Goal: Task Accomplishment & Management: Use online tool/utility

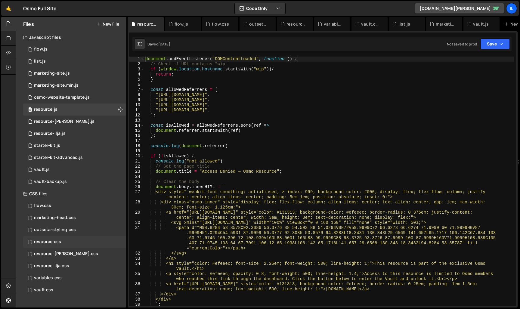
drag, startPoint x: 66, startPoint y: 243, endPoint x: 63, endPoint y: 245, distance: 3.3
click at [66, 243] on div "resource.css 0" at bounding box center [74, 242] width 103 height 12
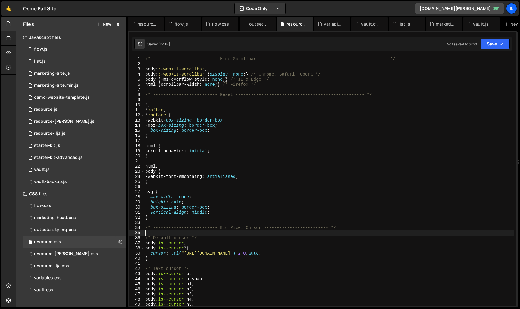
click at [271, 233] on div "/* ------------------------- Hide Scrollbar -----------------------------------…" at bounding box center [329, 187] width 370 height 260
type textarea "cursor: url("[URL][DOMAIN_NAME]") 12 0, pointer; }"
click at [160, 25] on icon at bounding box center [159, 24] width 4 height 6
click at [0, 0] on icon at bounding box center [0, 0] width 0 height 0
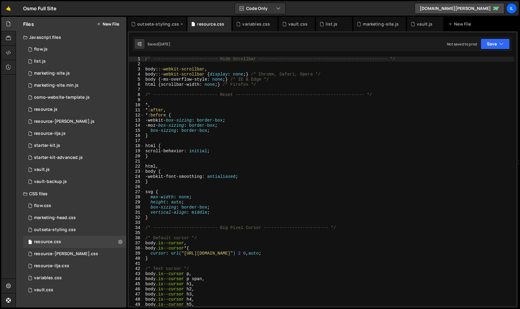
click at [180, 24] on icon at bounding box center [182, 24] width 4 height 6
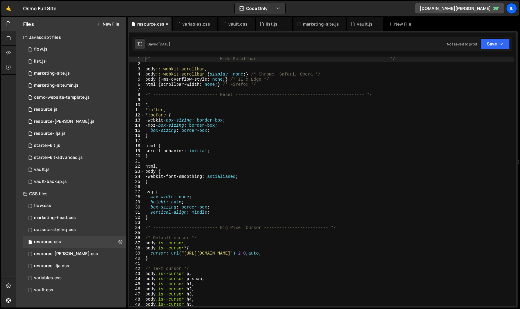
click at [168, 26] on icon at bounding box center [167, 24] width 4 height 6
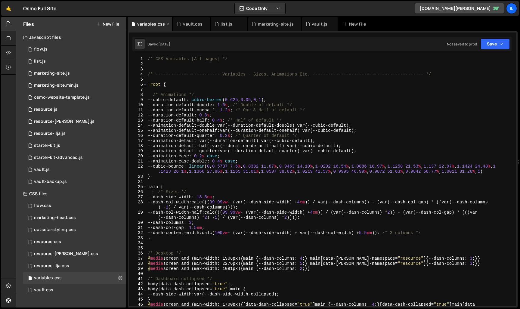
click at [167, 24] on icon at bounding box center [168, 24] width 4 height 6
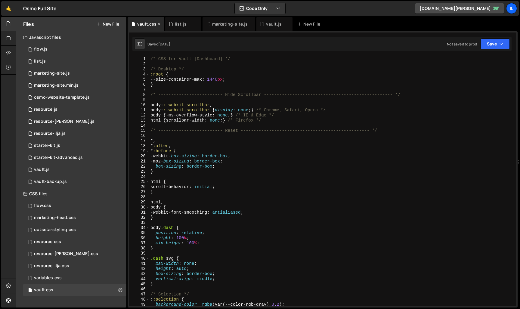
click at [160, 24] on icon at bounding box center [159, 24] width 4 height 6
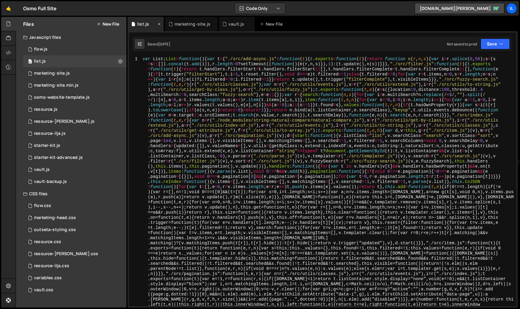
click at [160, 25] on icon at bounding box center [159, 24] width 4 height 6
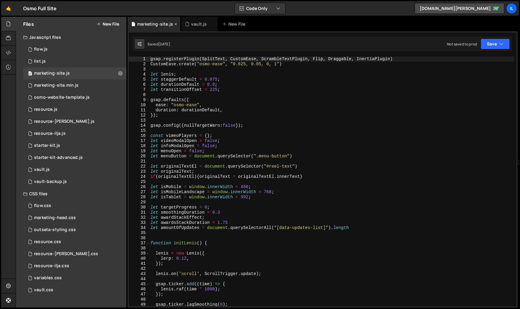
click at [177, 24] on icon at bounding box center [176, 24] width 4 height 6
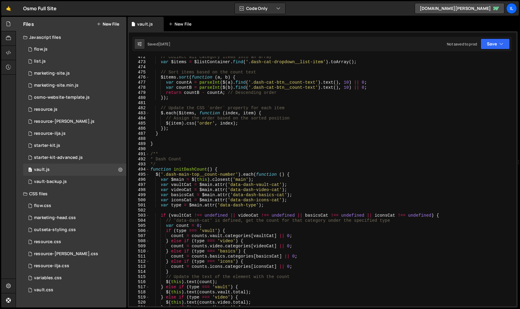
scroll to position [2225, 0]
click at [160, 25] on icon at bounding box center [159, 24] width 4 height 6
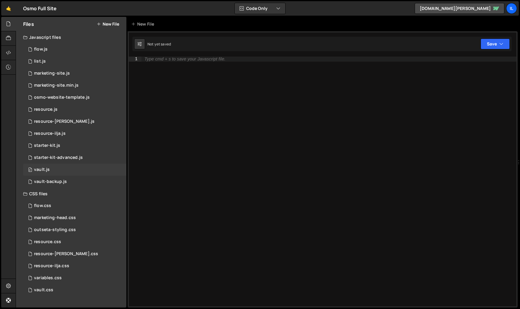
click at [55, 169] on div "0 vault.js 0" at bounding box center [74, 170] width 103 height 12
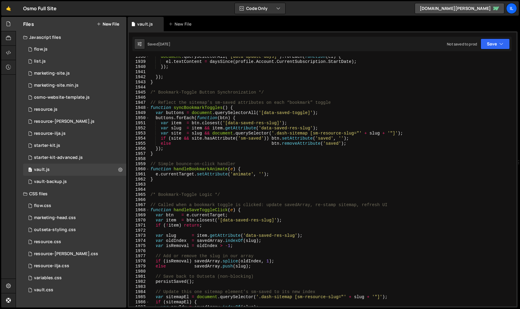
scroll to position [9613, 0]
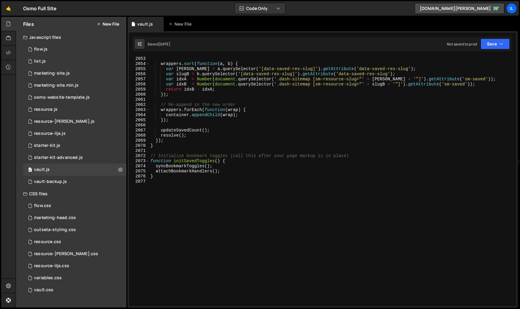
click at [199, 234] on div "wrappers . sort ( function ( a , b ) { var slugA = a . querySelector ( '[data-s…" at bounding box center [331, 186] width 365 height 260
paste textarea "}"
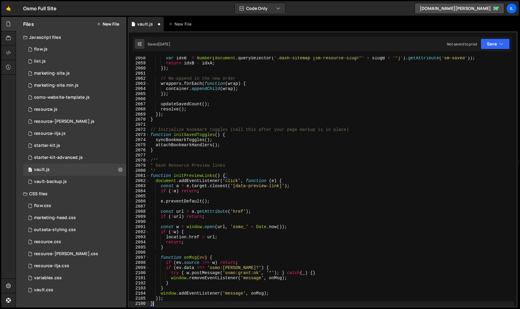
click at [203, 178] on div "var idxB = Number ( document . querySelector ( '.dash-sitemap [sm-resource-slug…" at bounding box center [331, 186] width 365 height 260
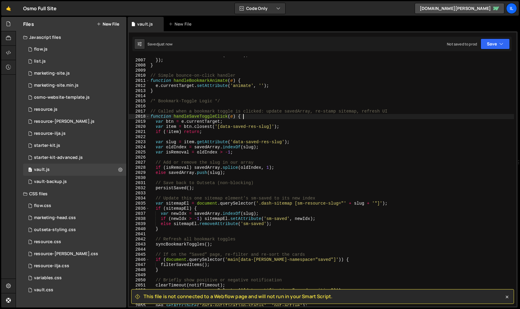
scroll to position [9155, 0]
click at [259, 118] on div "else btn . removeAttribute ( 'saved' ) ; }) ; } // Simple bounce-on-click handl…" at bounding box center [331, 183] width 365 height 260
type textarea "function handleSaveToggleClick(e) {"
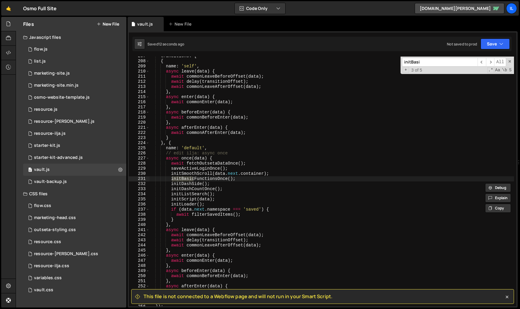
scroll to position [1325, 0]
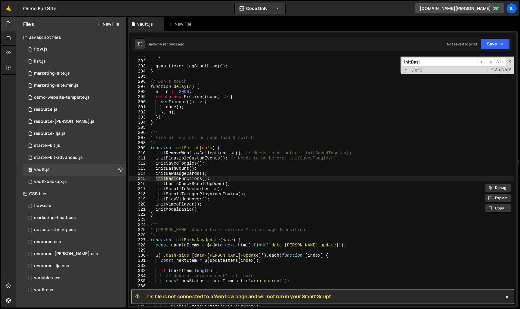
type input "initBasi"
click at [186, 182] on div "}) ; gsap . ticker . lagSmoothing ( 0 ) ; } // Don't touch function delay ( n )…" at bounding box center [331, 184] width 365 height 260
click at [226, 178] on div "}) ; gsap . ticker . lagSmoothing ( 0 ) ; } // Don't touch function delay ( n )…" at bounding box center [331, 184] width 365 height 260
type textarea "initBasicFunctions();"
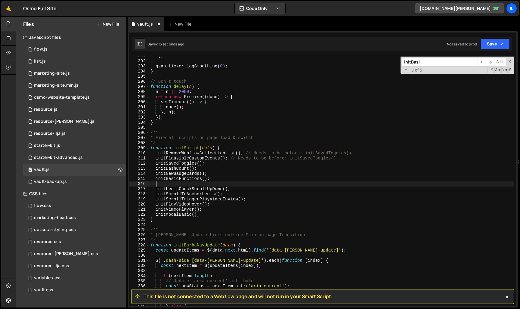
paste textarea "initPreviewLinks"
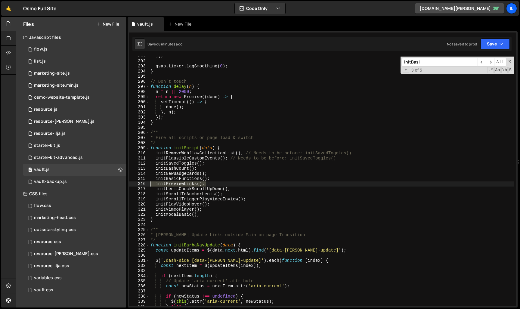
drag, startPoint x: 227, startPoint y: 185, endPoint x: 135, endPoint y: 182, distance: 92.5
click at [135, 182] on div "initPreviewLinks(); 291 292 293 294 295 296 297 298 299 300 301 302 303 304 305…" at bounding box center [323, 182] width 388 height 250
click at [196, 184] on div "}) ; gsap . ticker . lagSmoothing ( 0 ) ; } // Don't touch function delay ( n )…" at bounding box center [331, 184] width 365 height 260
click at [251, 171] on div "}) ; gsap . ticker . lagSmoothing ( 0 ) ; } // Don't touch function delay ( n )…" at bounding box center [331, 184] width 365 height 260
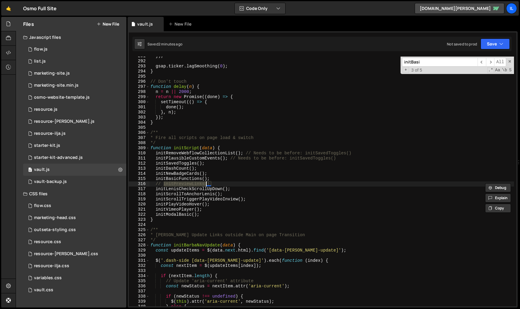
type textarea "initNewBadgeCards();"
paste input "PreviewLinks"
type input "initPreviewLinks"
drag, startPoint x: 225, startPoint y: 182, endPoint x: 137, endPoint y: 185, distance: 88.3
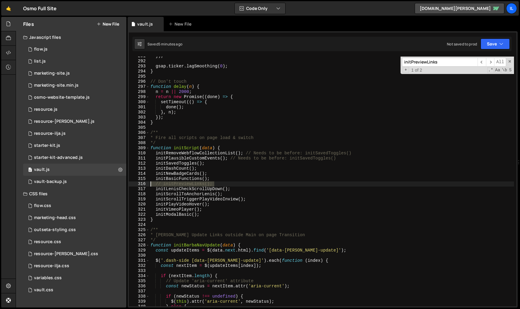
click at [137, 185] on div "// initPreviewLinks(); 291 292 293 294 295 296 297 298 299 300 301 302 303 304 …" at bounding box center [323, 182] width 388 height 250
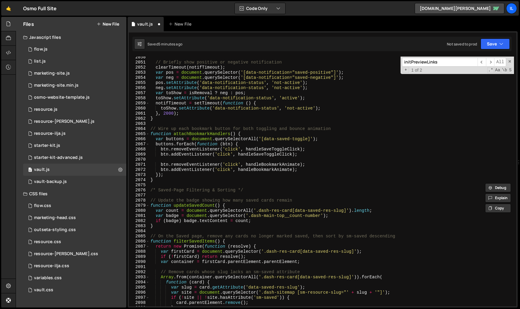
scroll to position [9613, 0]
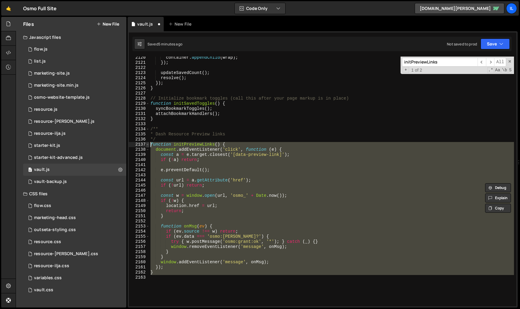
drag, startPoint x: 271, startPoint y: 244, endPoint x: 149, endPoint y: 145, distance: 157.6
click at [149, 145] on div "initPreviewLinks(); 2120 2121 2122 2123 2124 2125 2126 2127 2128 2129 2130 2131…" at bounding box center [323, 182] width 388 height 250
paste textarea "}"
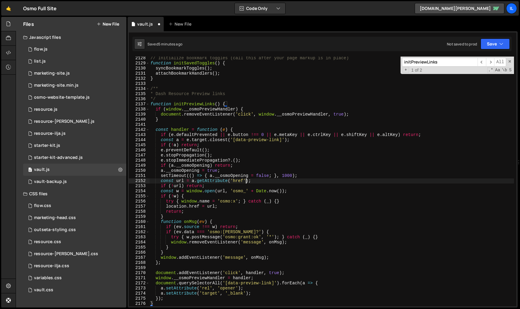
click at [246, 182] on div "// Initialize bookmark toggles (call this after your page markup is in place) f…" at bounding box center [331, 186] width 365 height 260
type textarea "setTimeout(() => { a.__osmoOpening = false; }, 1000);"
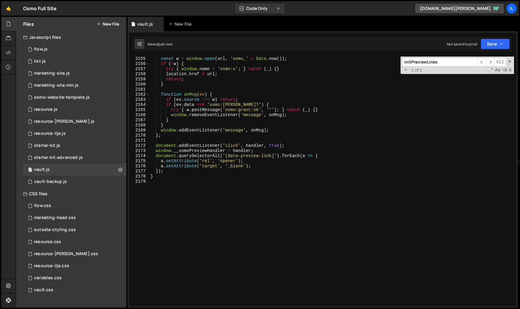
scroll to position [9613, 0]
click at [247, 184] on div "const w = window . open ( url , 'osmo_' + Date . now ( )) ; if ( ! w ) { try { …" at bounding box center [331, 186] width 365 height 260
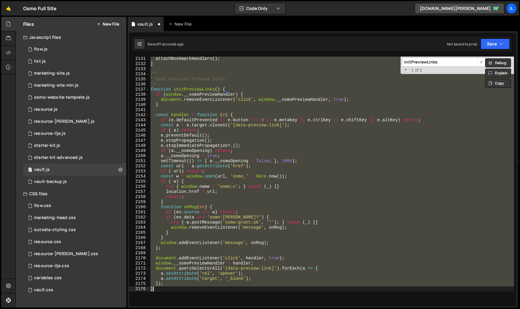
type textarea "}"
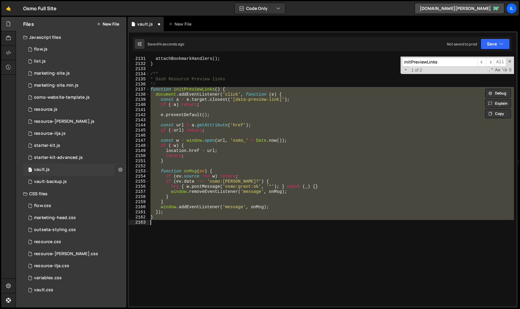
click at [117, 169] on button at bounding box center [120, 169] width 11 height 11
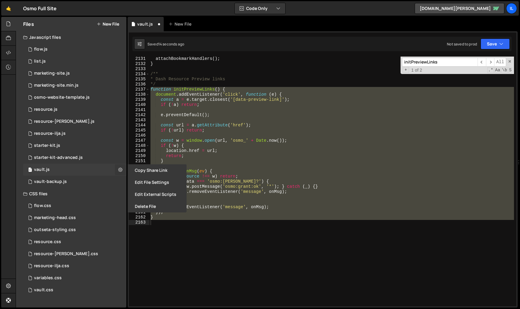
type input "vault"
radio input "true"
click at [162, 179] on button "Edit File Settings" at bounding box center [157, 182] width 59 height 12
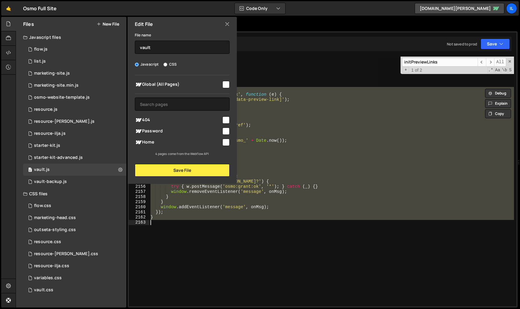
click at [233, 228] on div "attachBookmarkHandlers ( ) ; } /** * Dash Resource Preview links */ function in…" at bounding box center [331, 182] width 365 height 250
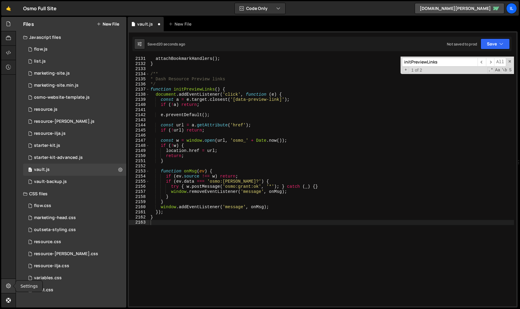
click at [8, 293] on div at bounding box center [8, 286] width 15 height 14
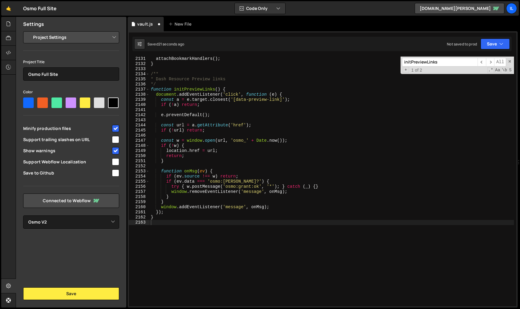
click at [112, 129] on input "checkbox" at bounding box center [115, 128] width 7 height 7
checkbox input "true"
select select "editor"
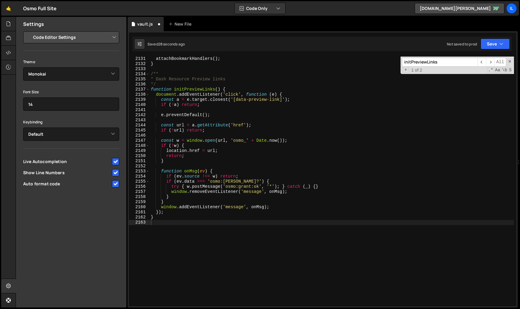
click at [116, 186] on input "checkbox" at bounding box center [115, 183] width 7 height 7
checkbox input "false"
drag, startPoint x: 182, startPoint y: 213, endPoint x: 182, endPoint y: 216, distance: 3.6
click at [182, 213] on div "attachBookmarkHandlers ( ) ; } /** * Dash Resource Preview links */ function in…" at bounding box center [332, 186] width 365 height 260
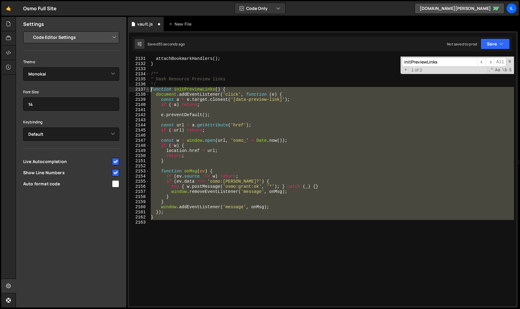
drag, startPoint x: 177, startPoint y: 222, endPoint x: 147, endPoint y: 89, distance: 136.5
click at [147, 89] on div "}); 2131 2132 2133 2134 2135 2136 2137 2138 2139 2140 2141 2142 2143 2144 2145 …" at bounding box center [323, 182] width 388 height 250
paste textarea "}"
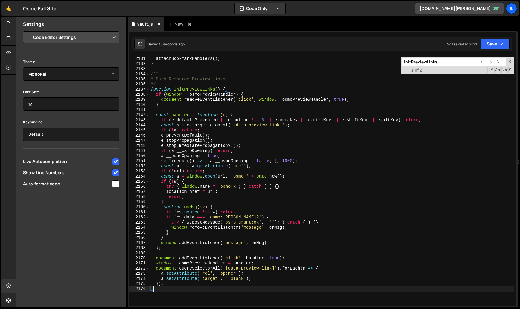
click at [225, 141] on div "attachBookmarkHandlers ( ) ; } /** * Dash Resource Preview links */ function in…" at bounding box center [332, 186] width 365 height 260
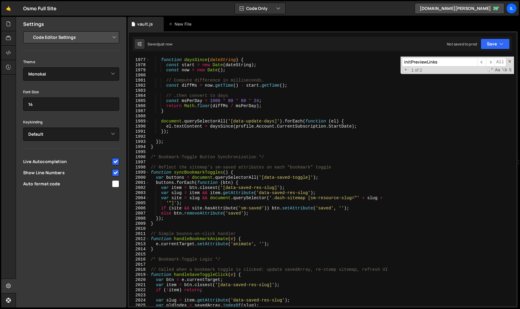
scroll to position [9013, 0]
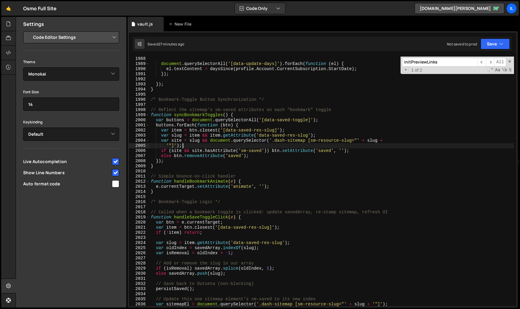
click at [188, 147] on div "document . querySelectorAll ( '[data-update-days]' ) . forEach ( function ( el …" at bounding box center [332, 186] width 365 height 260
type textarea "'"]');"
click at [468, 63] on input "initPreviewLinks" at bounding box center [440, 62] width 76 height 9
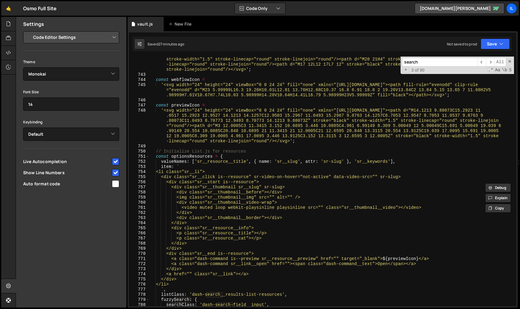
scroll to position [3348, 0]
type input "search"
click at [335, 242] on div "'<svg width="24" height="24" viewBox="0 0 24 24" fill="none" xmlns="http://www.…" at bounding box center [332, 188] width 365 height 275
click at [357, 253] on div "'<svg width="24" height="24" viewBox="0 0 24 24" fill="none" xmlns="http://www.…" at bounding box center [332, 188] width 365 height 275
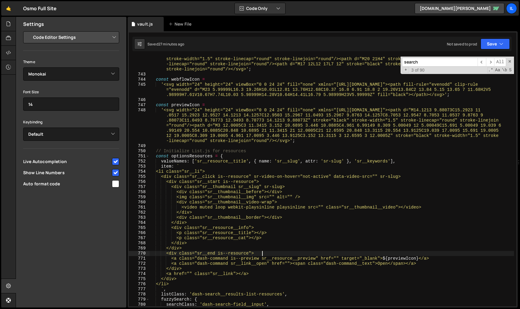
click at [355, 261] on div "'<svg width="24" height="24" viewBox="0 0 24 24" fill="none" xmlns="http://www.…" at bounding box center [332, 188] width 365 height 275
click at [350, 259] on div "'<svg width="24" height="24" viewBox="0 0 24 24" fill="none" xmlns="http://www.…" at bounding box center [332, 188] width 365 height 275
paste textarea "data-preview-link"
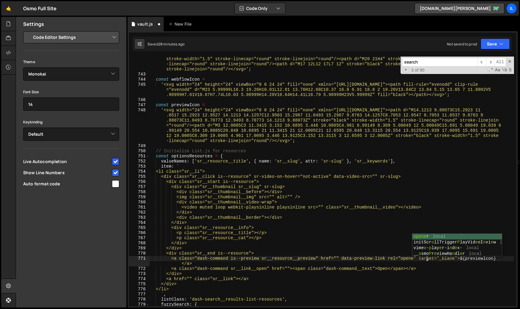
scroll to position [0, 20]
type textarea "<a class="dash-command is--preview sr__resource__preview" href="" data-preview-…"
